Goal: Task Accomplishment & Management: Manage account settings

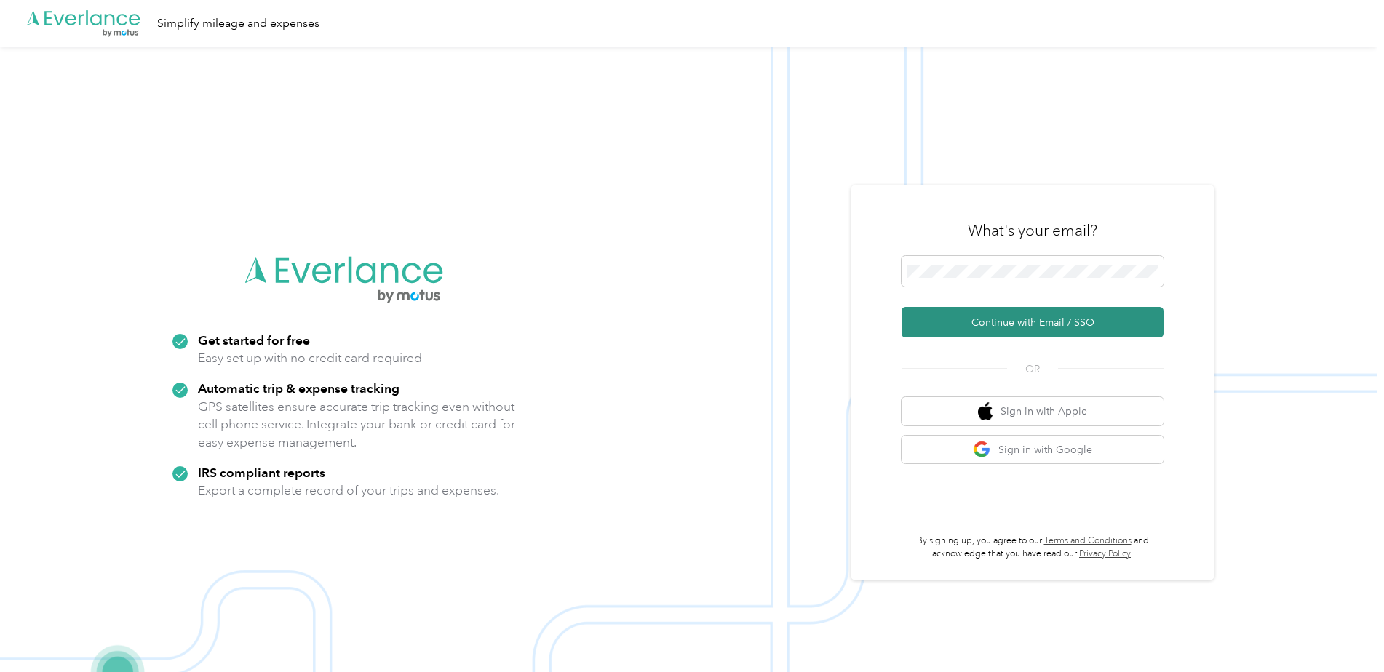
click at [1000, 319] on button "Continue with Email / SSO" at bounding box center [1033, 322] width 262 height 31
click at [979, 321] on button "Continue with Email / SSO" at bounding box center [1033, 322] width 262 height 31
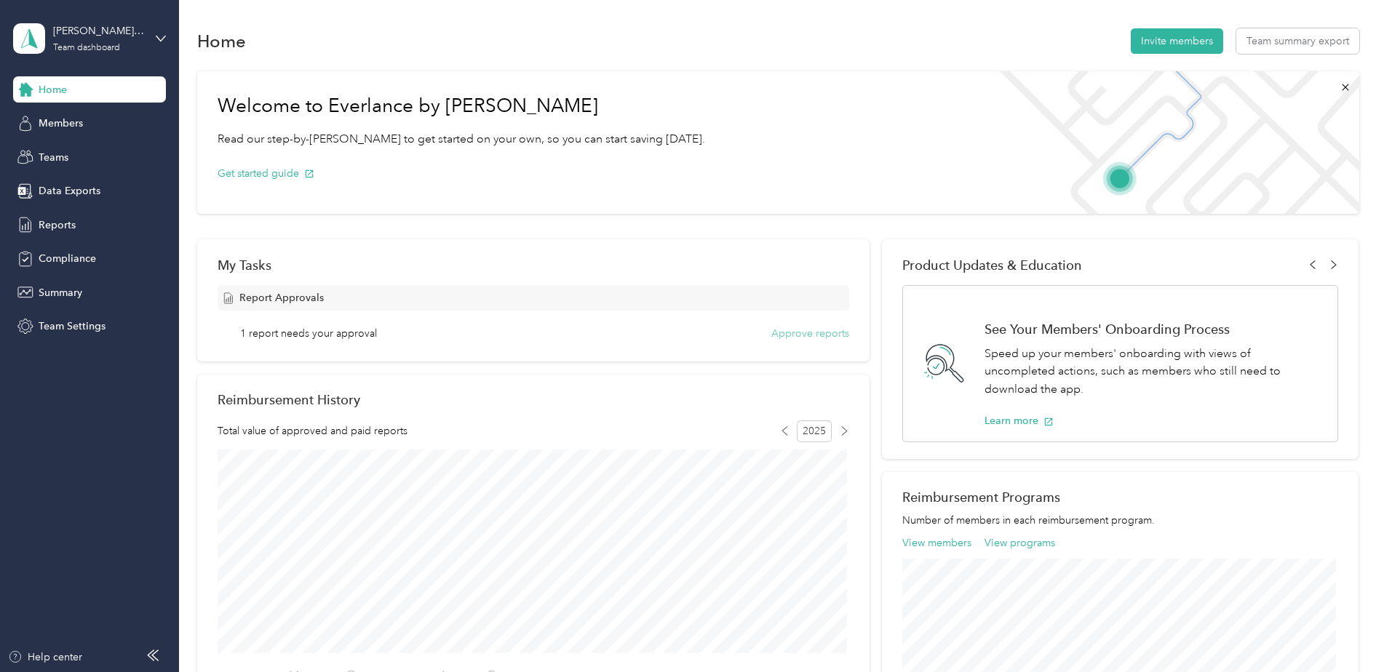
click at [817, 334] on button "Approve reports" at bounding box center [810, 333] width 78 height 15
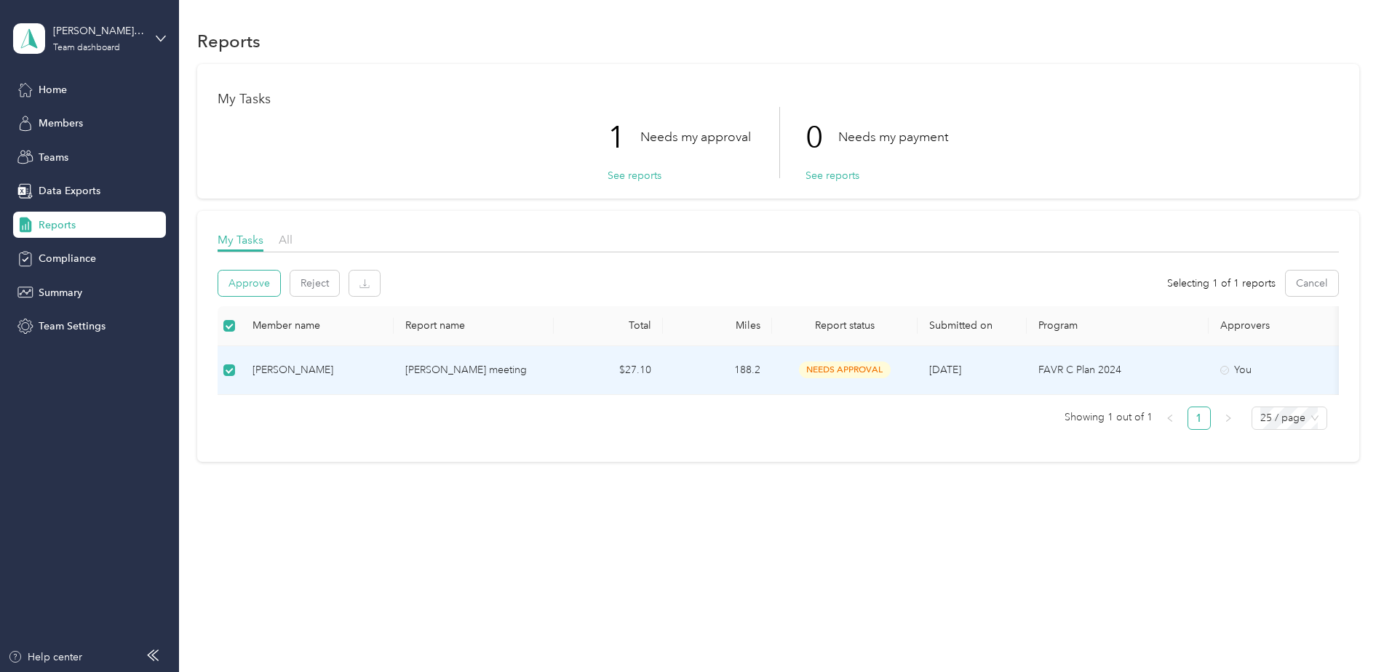
click at [253, 277] on button "Approve" at bounding box center [249, 283] width 62 height 25
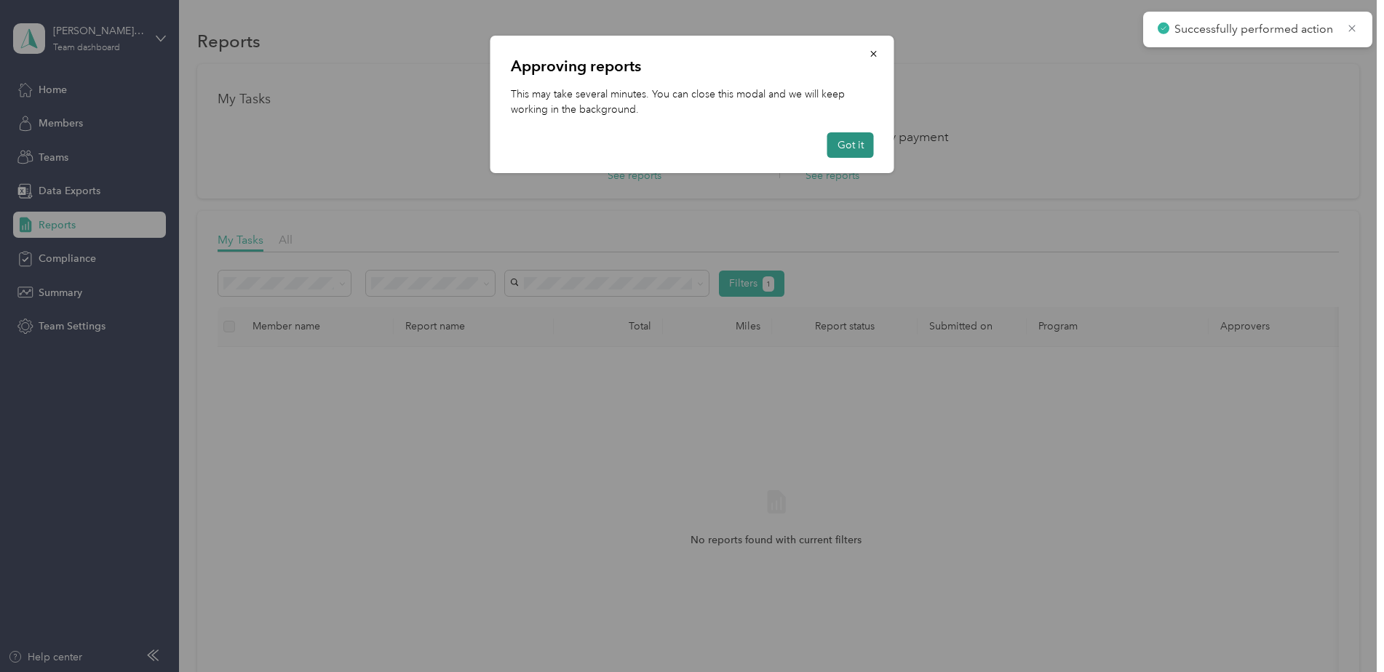
click at [844, 139] on button "Got it" at bounding box center [851, 144] width 47 height 25
